Goal: Find specific page/section: Find specific page/section

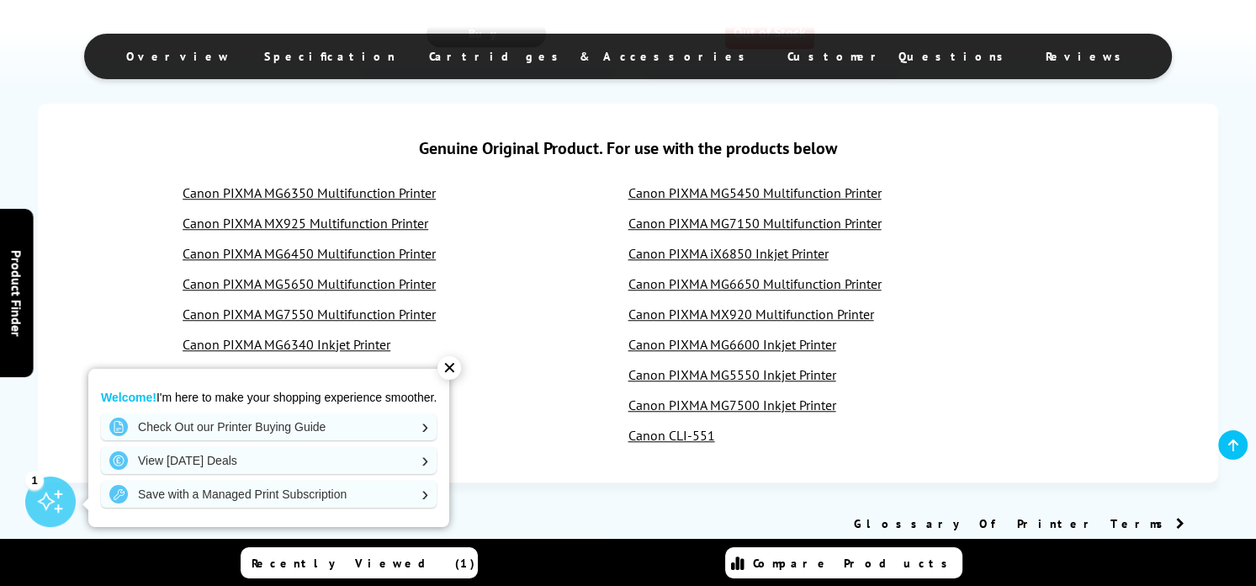
click at [1023, 351] on div "Canon PIXMA MG6600 Inkjet Printer" at bounding box center [850, 344] width 445 height 17
click at [457, 363] on div "✕" at bounding box center [449, 368] width 24 height 24
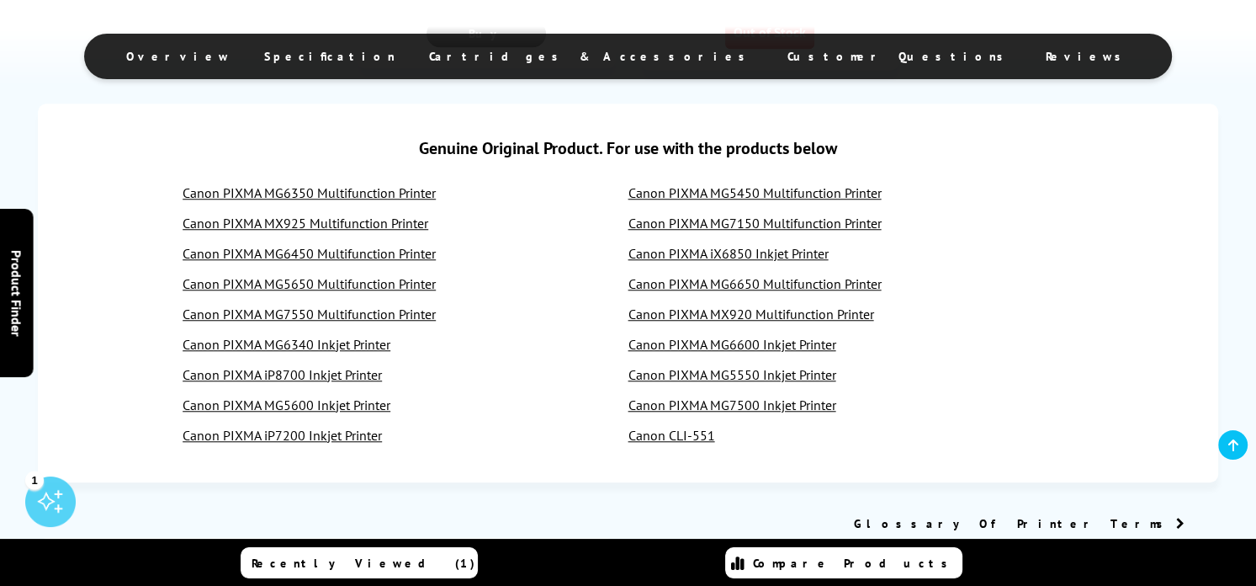
click at [324, 413] on link "Canon PIXMA MG5600 Inkjet Printer" at bounding box center [287, 404] width 208 height 17
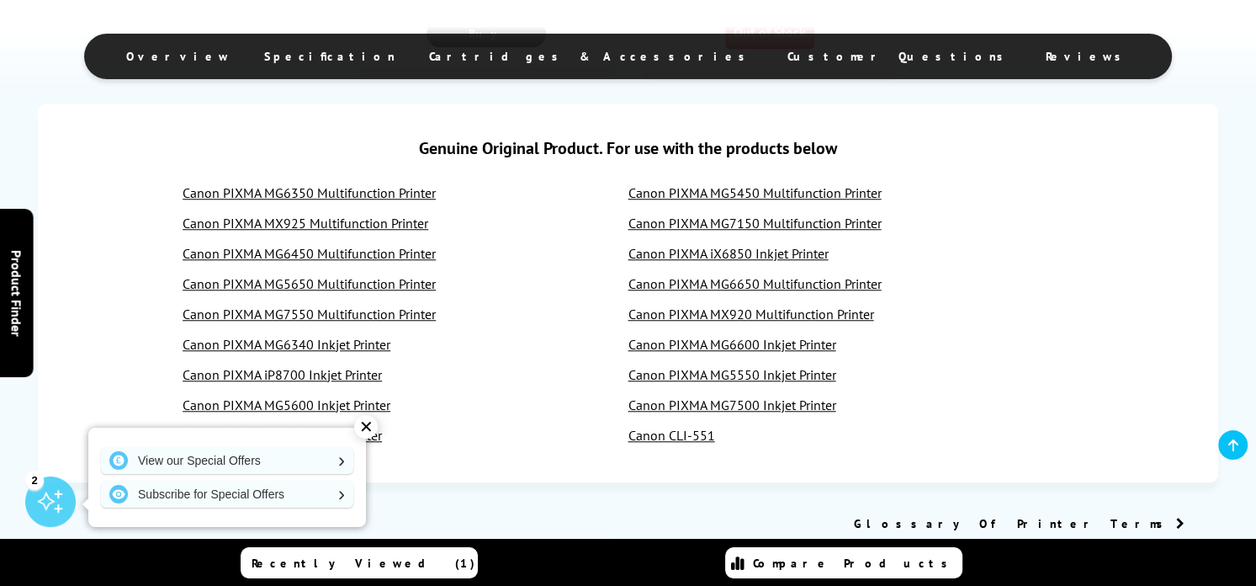
click at [384, 292] on link "Canon PIXMA MG5650 Multifunction Printer" at bounding box center [309, 283] width 253 height 17
